Goal: Task Accomplishment & Management: Manage account settings

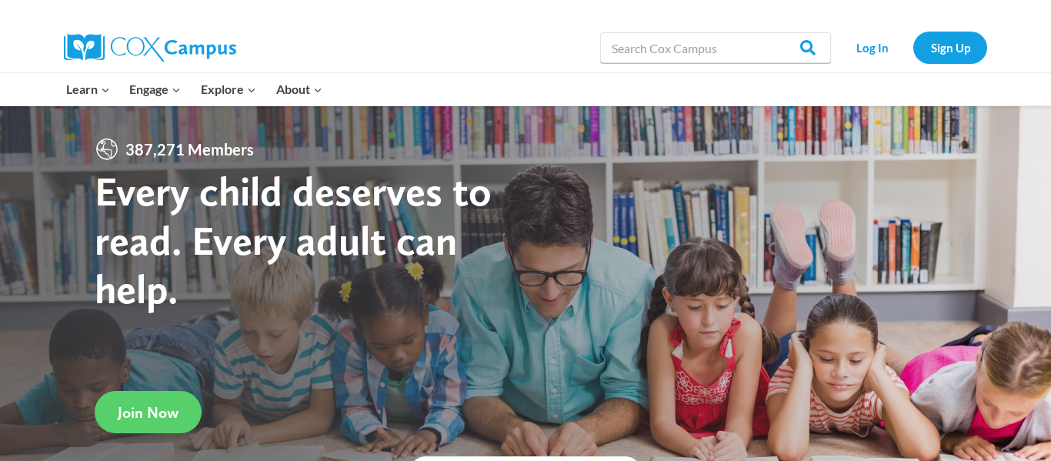
click at [869, 43] on link "Log In" at bounding box center [872, 48] width 67 height 32
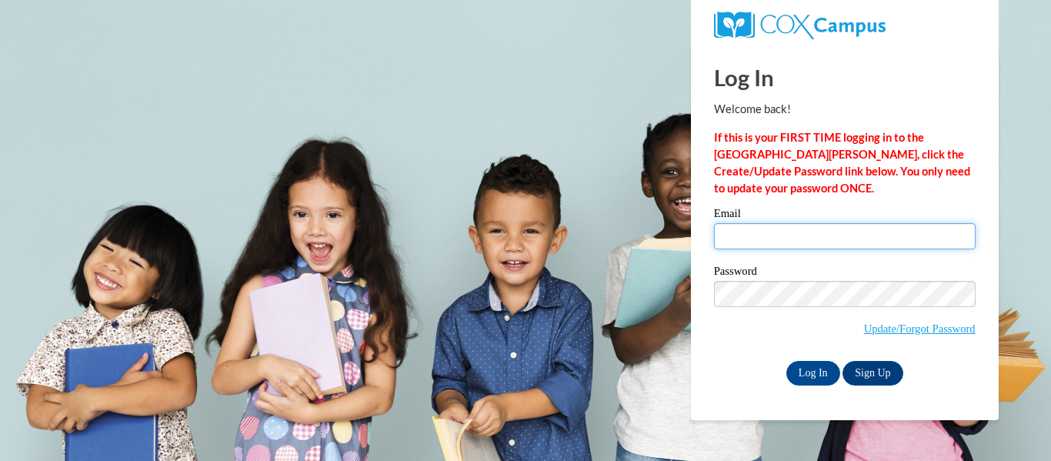
click at [808, 244] on input "Email" at bounding box center [845, 236] width 262 height 26
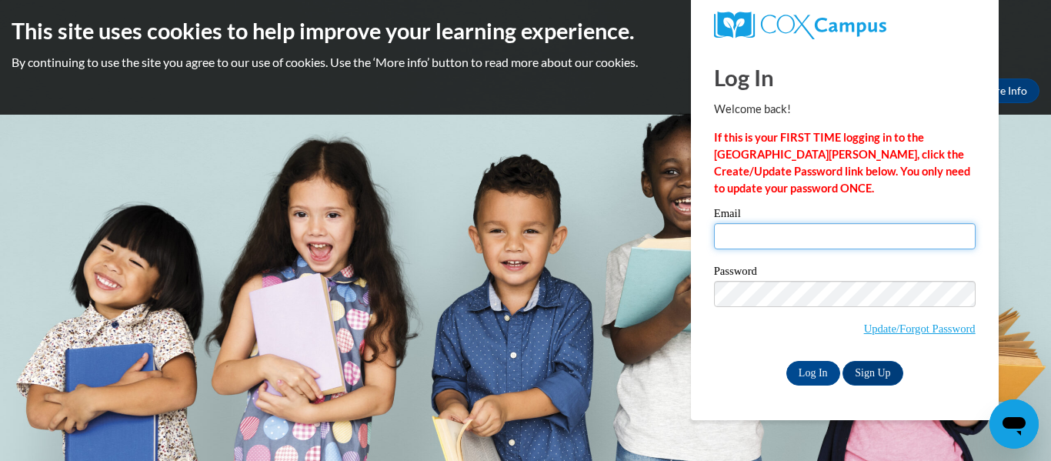
type input "[EMAIL_ADDRESS][DOMAIN_NAME]"
drag, startPoint x: 841, startPoint y: 239, endPoint x: 691, endPoint y: 234, distance: 150.1
click at [691, 234] on div "Log In Welcome back! If this is your FIRST TIME logging in to the [GEOGRAPHIC_D…" at bounding box center [844, 233] width 331 height 374
click at [780, 242] on input "Email" at bounding box center [845, 236] width 262 height 26
type input "[EMAIL_ADDRESS][DOMAIN_NAME]"
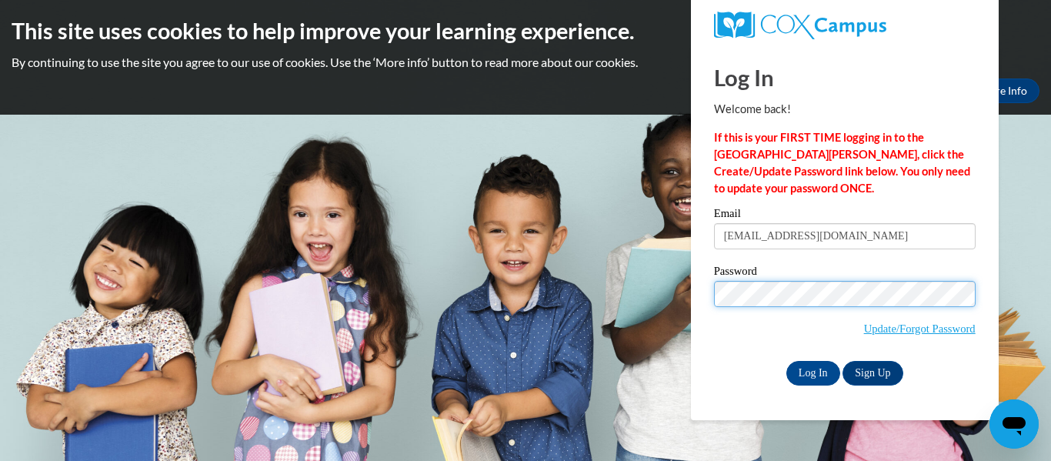
click at [786, 361] on input "Log In" at bounding box center [813, 373] width 54 height 25
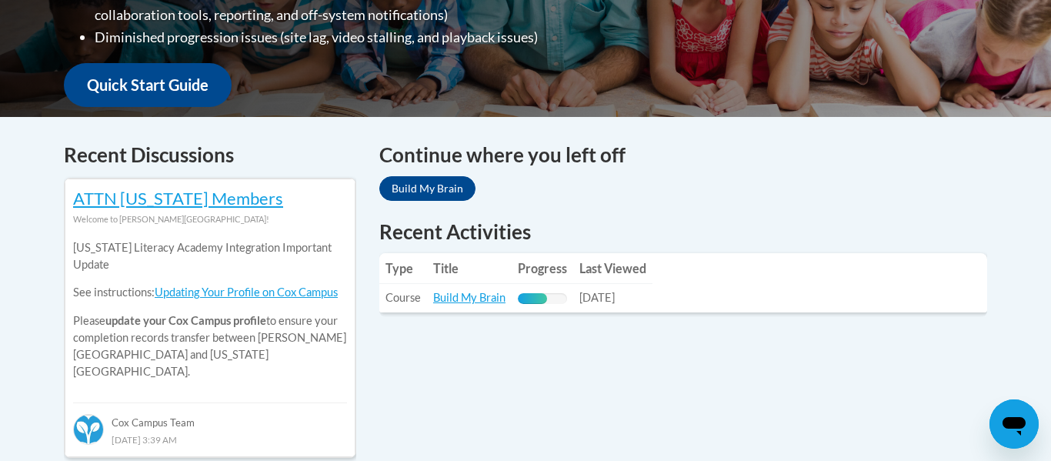
scroll to position [539, 0]
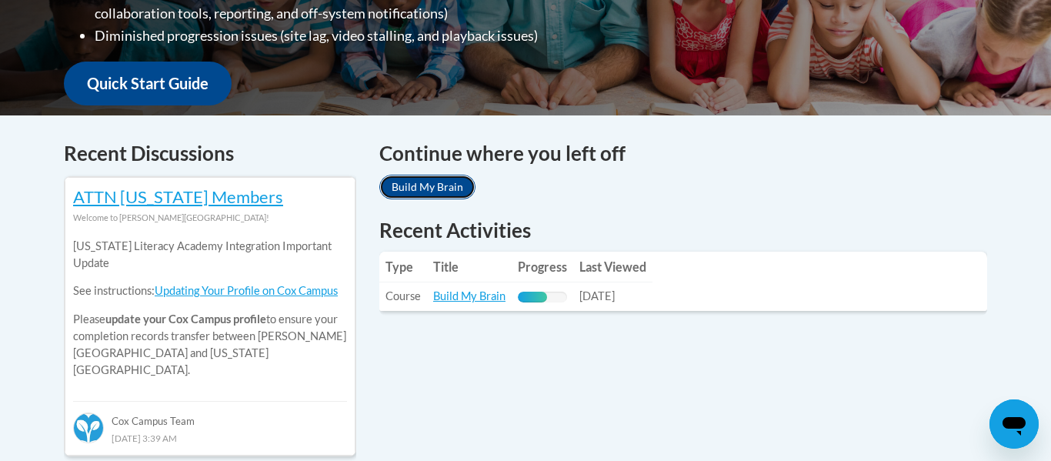
click at [412, 193] on link "Build My Brain" at bounding box center [427, 187] width 96 height 25
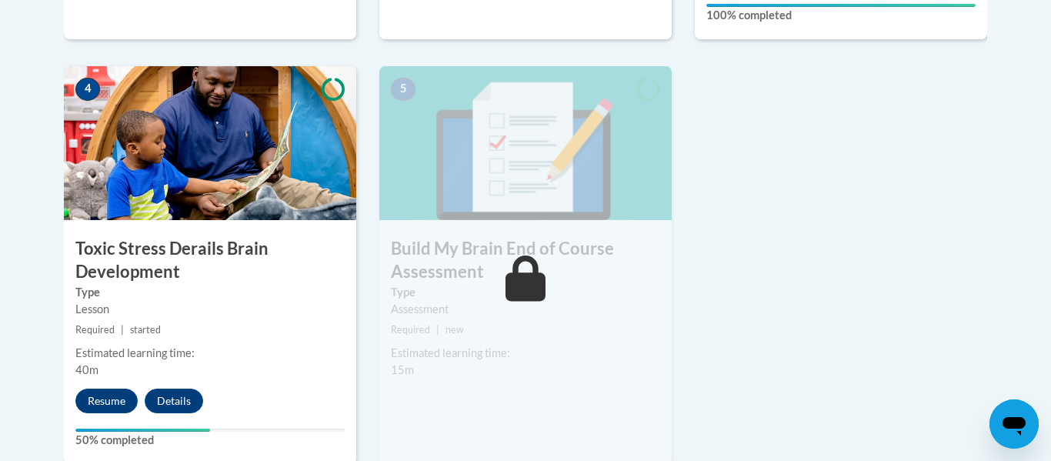
scroll to position [878, 0]
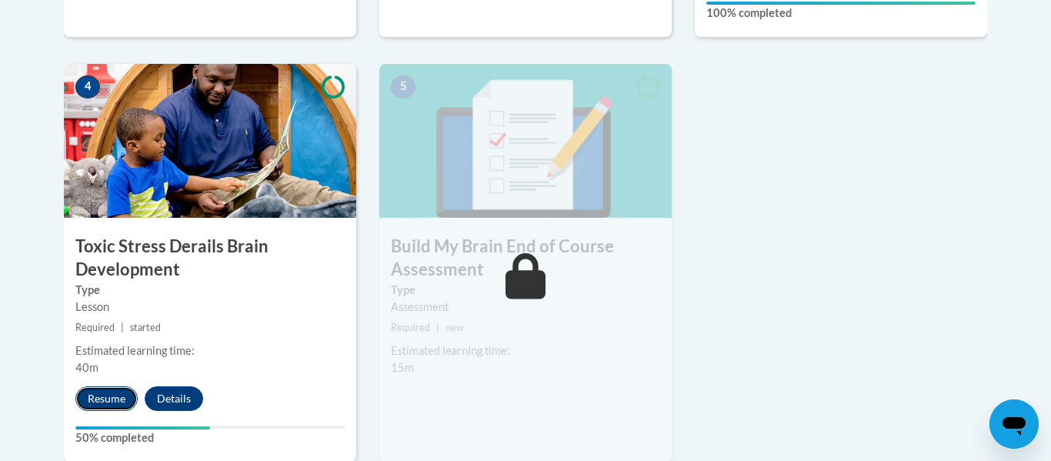
click at [112, 399] on button "Resume" at bounding box center [106, 398] width 62 height 25
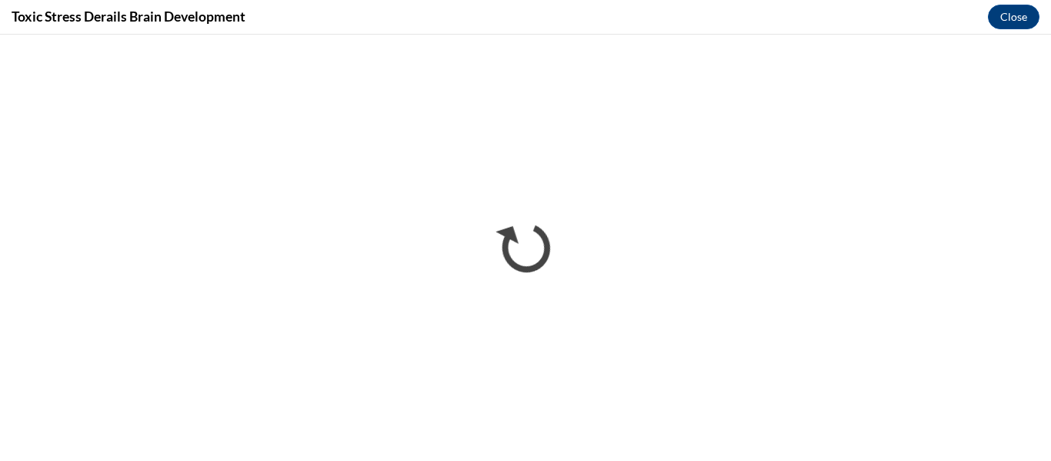
scroll to position [0, 0]
